Goal: Task Accomplishment & Management: Manage account settings

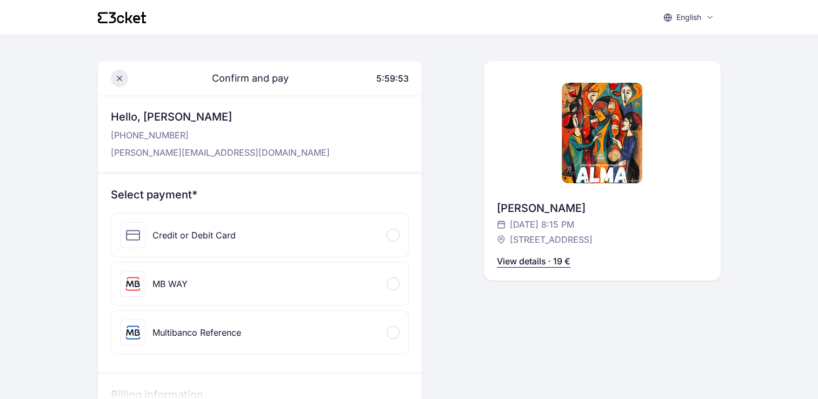
click at [119, 79] on icon at bounding box center [119, 78] width 9 height 9
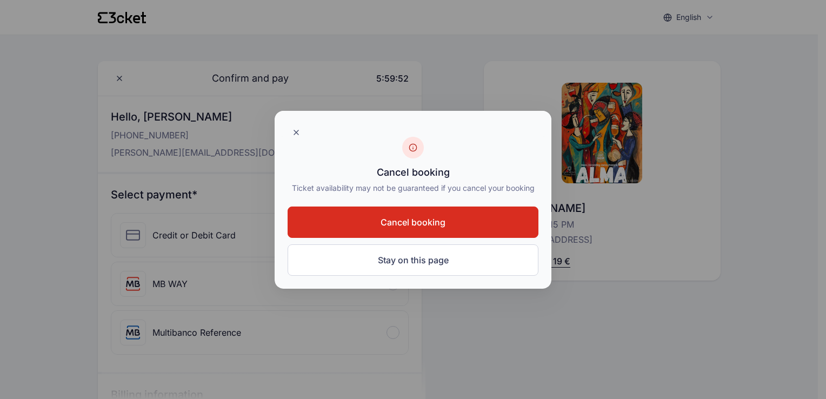
click at [424, 221] on span "Cancel booking" at bounding box center [413, 222] width 65 height 13
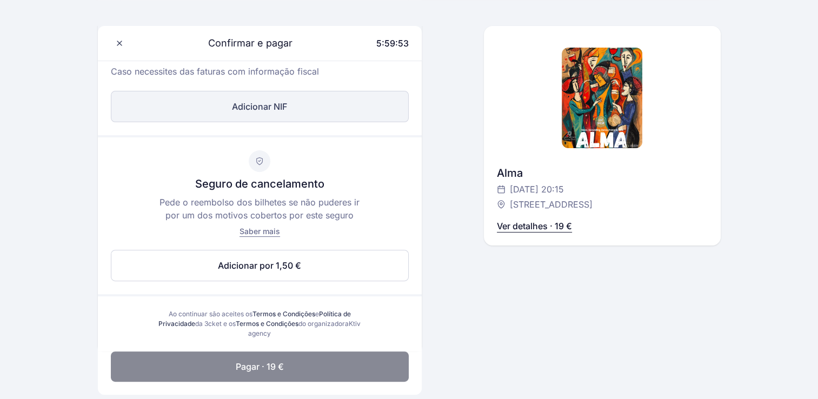
scroll to position [378, 0]
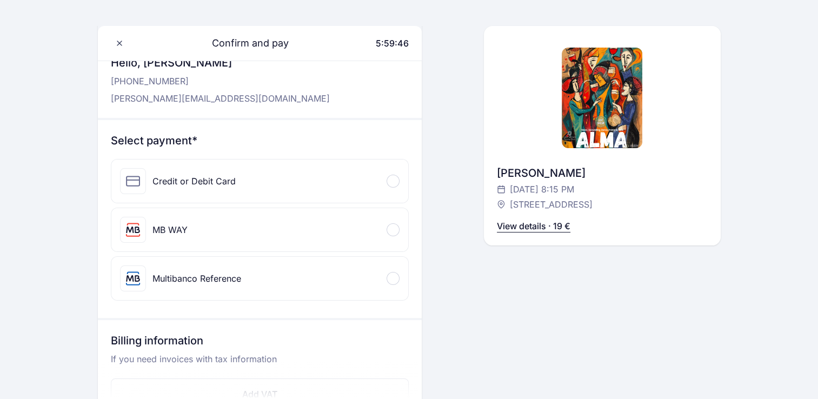
scroll to position [54, 0]
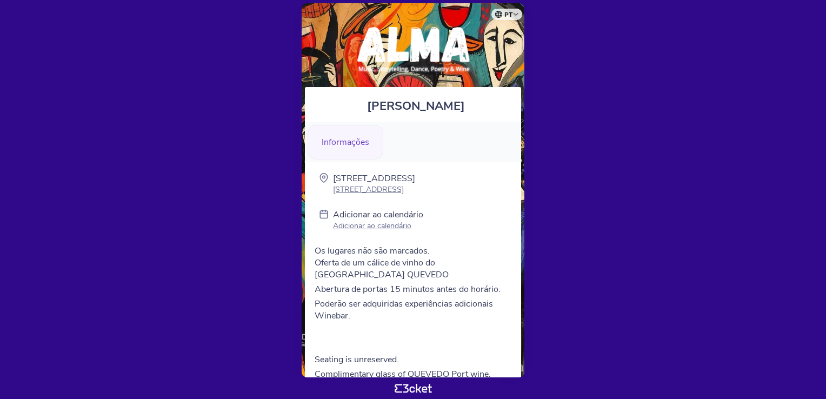
click at [795, 155] on body "pt Português (Portugal) English Español Catalan Français Susana Meireles Inform…" at bounding box center [412, 199] width 817 height 390
click at [281, 75] on body "pt Português (Portugal) English Español Catalan Français Susana Meireles Inform…" at bounding box center [412, 199] width 817 height 390
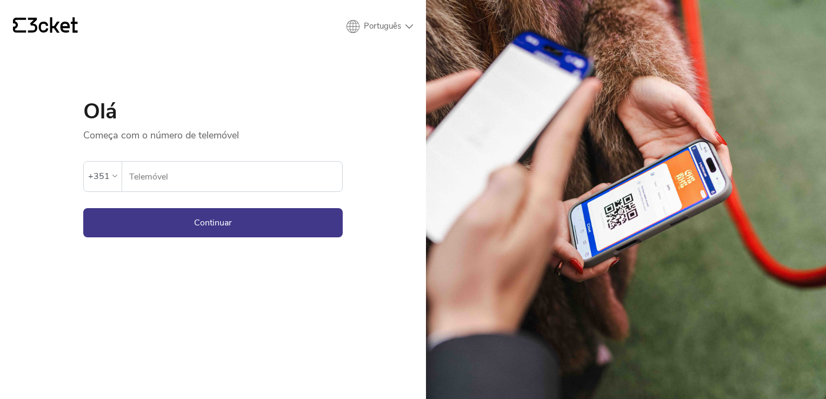
drag, startPoint x: 0, startPoint y: 0, endPoint x: 169, endPoint y: 169, distance: 238.5
click at [163, 168] on input "Telemóvel" at bounding box center [235, 177] width 213 height 30
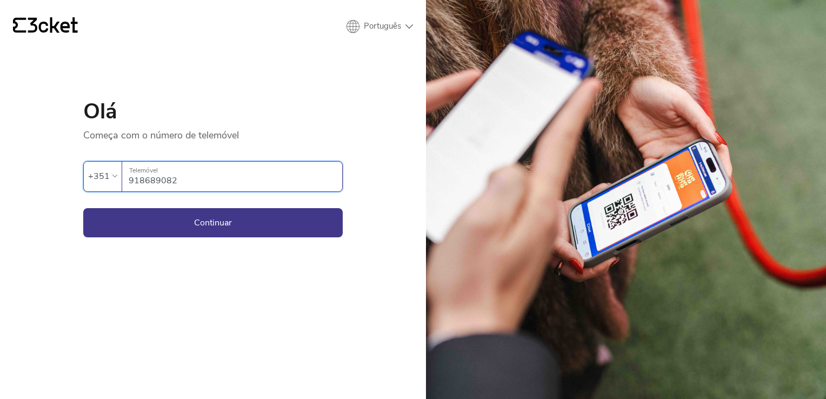
type input "960330405"
click at [214, 223] on button "Continuar" at bounding box center [212, 222] width 259 height 29
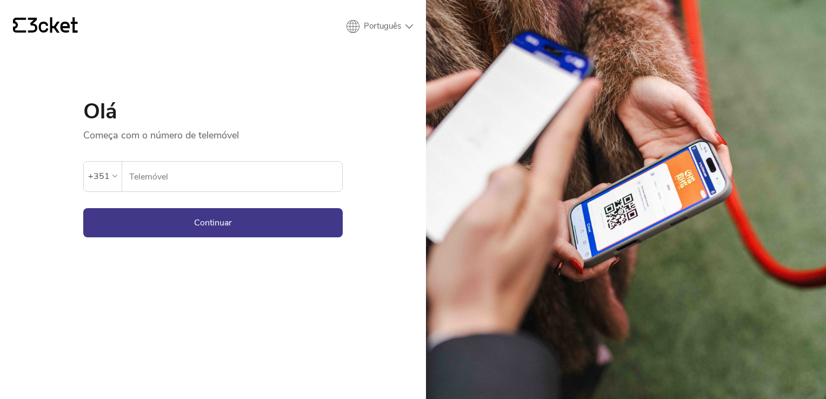
click at [177, 182] on input "Telemóvel" at bounding box center [235, 177] width 213 height 30
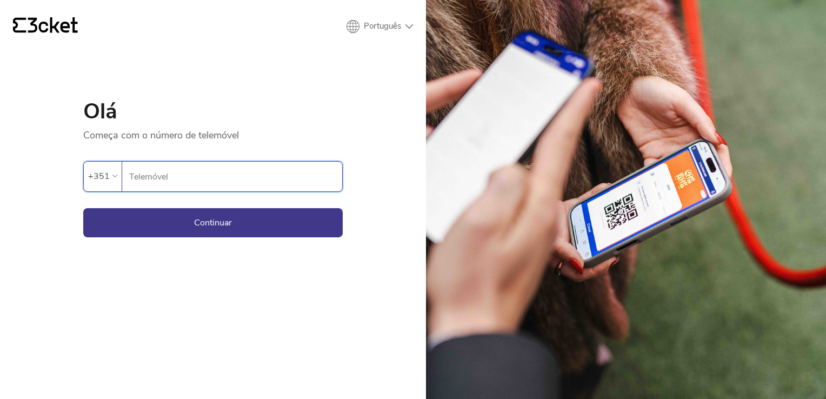
type input "918689082"
click at [201, 223] on button "Continuar" at bounding box center [212, 222] width 259 height 29
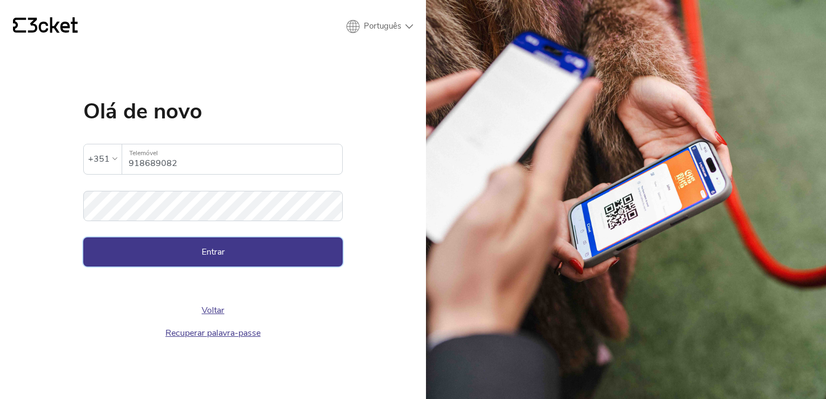
click at [332, 253] on button "Entrar" at bounding box center [212, 251] width 259 height 29
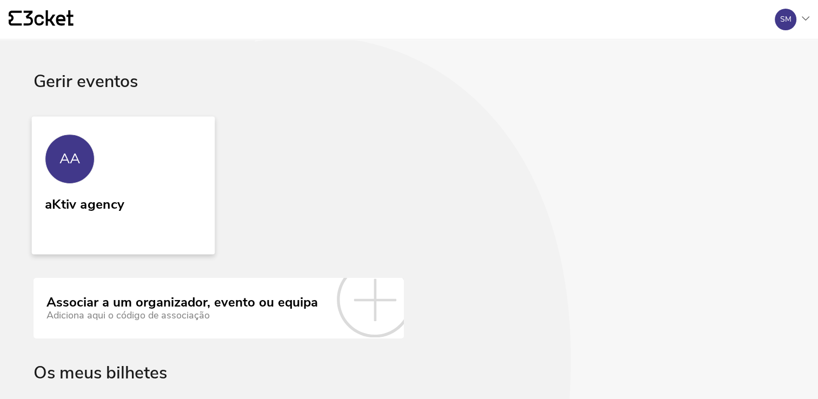
click at [86, 191] on link "AA aKtiv agency" at bounding box center [123, 185] width 183 height 138
